Goal: Task Accomplishment & Management: Manage account settings

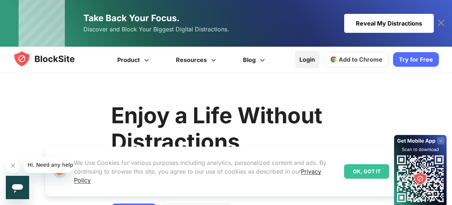
click at [309, 59] on link "Login" at bounding box center [307, 59] width 24 height 17
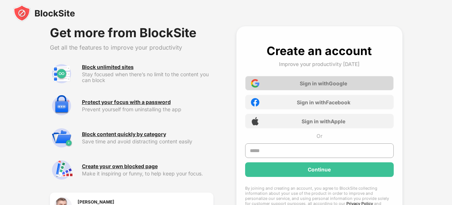
click at [318, 84] on div "Sign in with Google" at bounding box center [323, 83] width 47 height 6
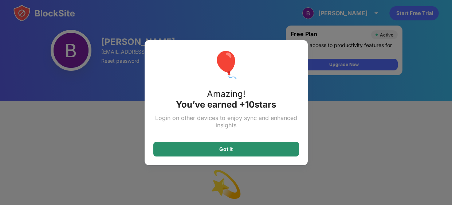
click at [231, 147] on div "Got it" at bounding box center [225, 149] width 13 height 6
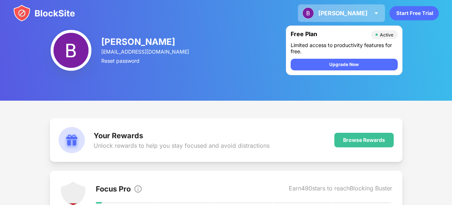
click at [374, 9] on img at bounding box center [376, 13] width 9 height 9
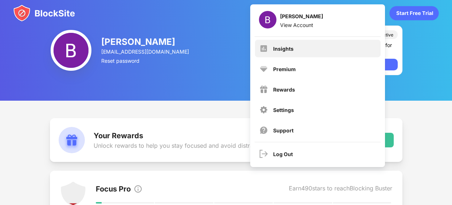
click at [289, 50] on div "Insights" at bounding box center [283, 48] width 20 height 6
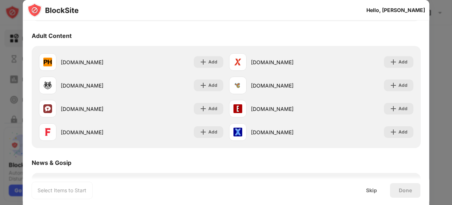
scroll to position [326, 0]
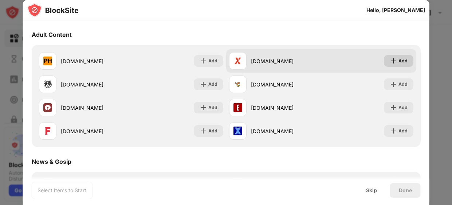
click at [392, 59] on img at bounding box center [392, 60] width 7 height 7
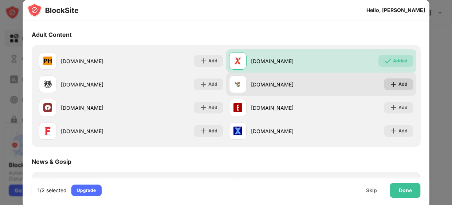
click at [395, 83] on img at bounding box center [392, 83] width 7 height 7
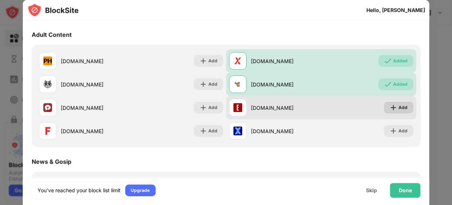
click at [394, 102] on div "Add" at bounding box center [398, 108] width 29 height 12
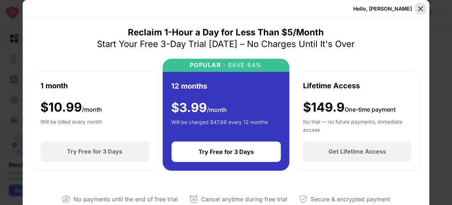
click at [420, 9] on img at bounding box center [420, 8] width 7 height 7
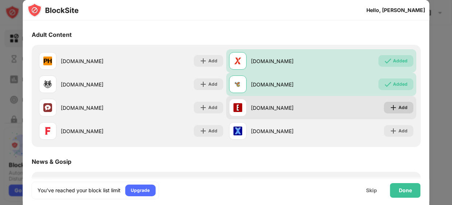
click at [394, 110] on img at bounding box center [392, 107] width 7 height 7
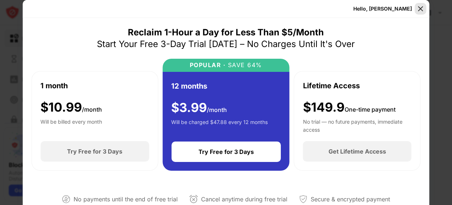
click at [421, 10] on img at bounding box center [420, 8] width 7 height 7
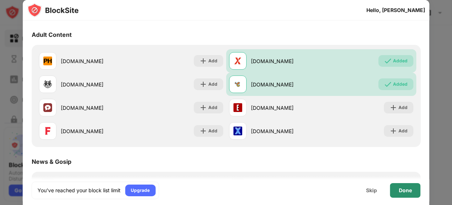
click at [404, 185] on div "Done" at bounding box center [405, 190] width 31 height 15
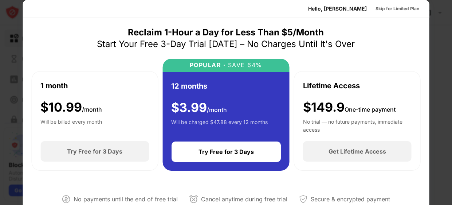
click at [433, 57] on div at bounding box center [226, 102] width 452 height 205
